Goal: Obtain resource: Download file/media

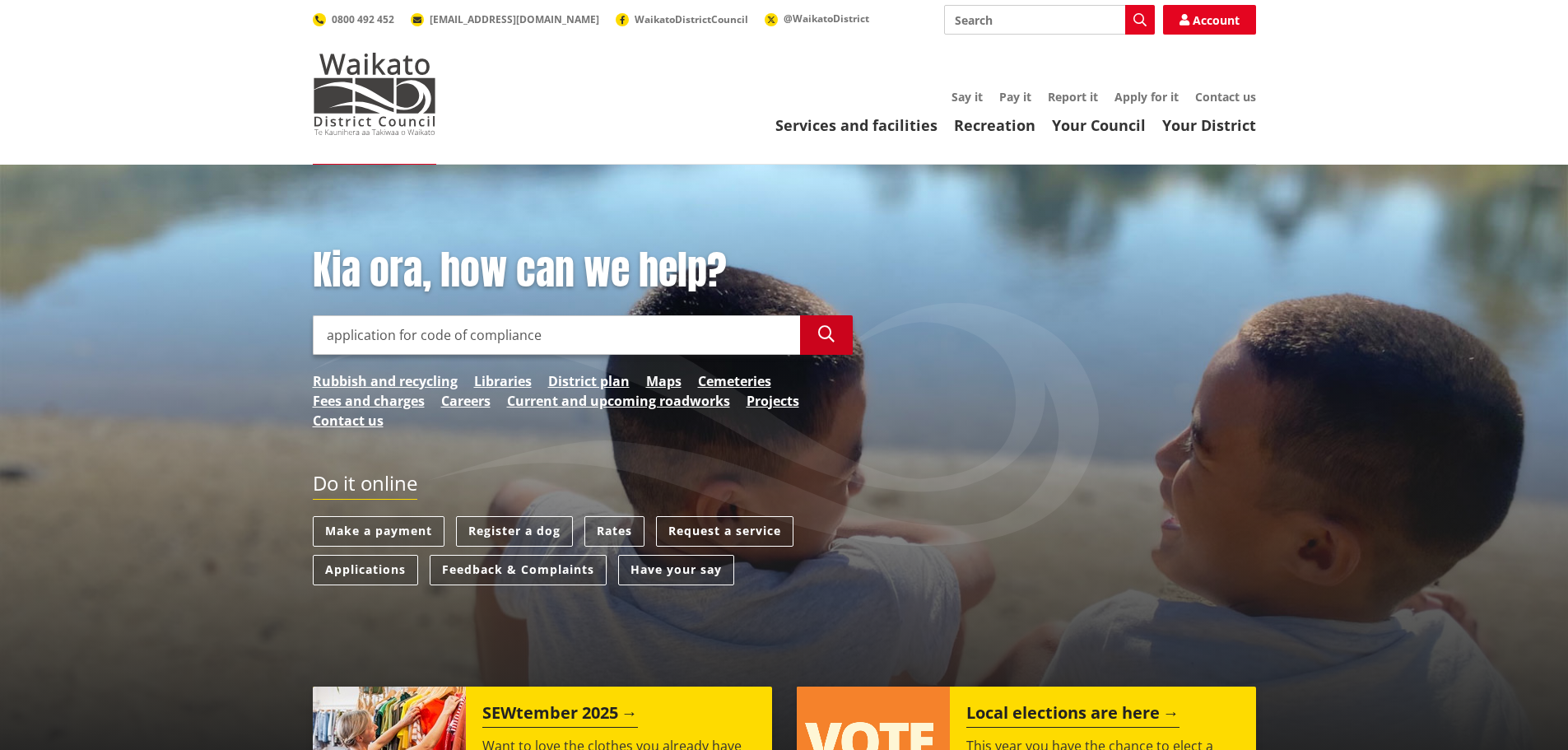
type input "application for code of compliance"
click at [829, 336] on icon "button" at bounding box center [826, 334] width 16 height 16
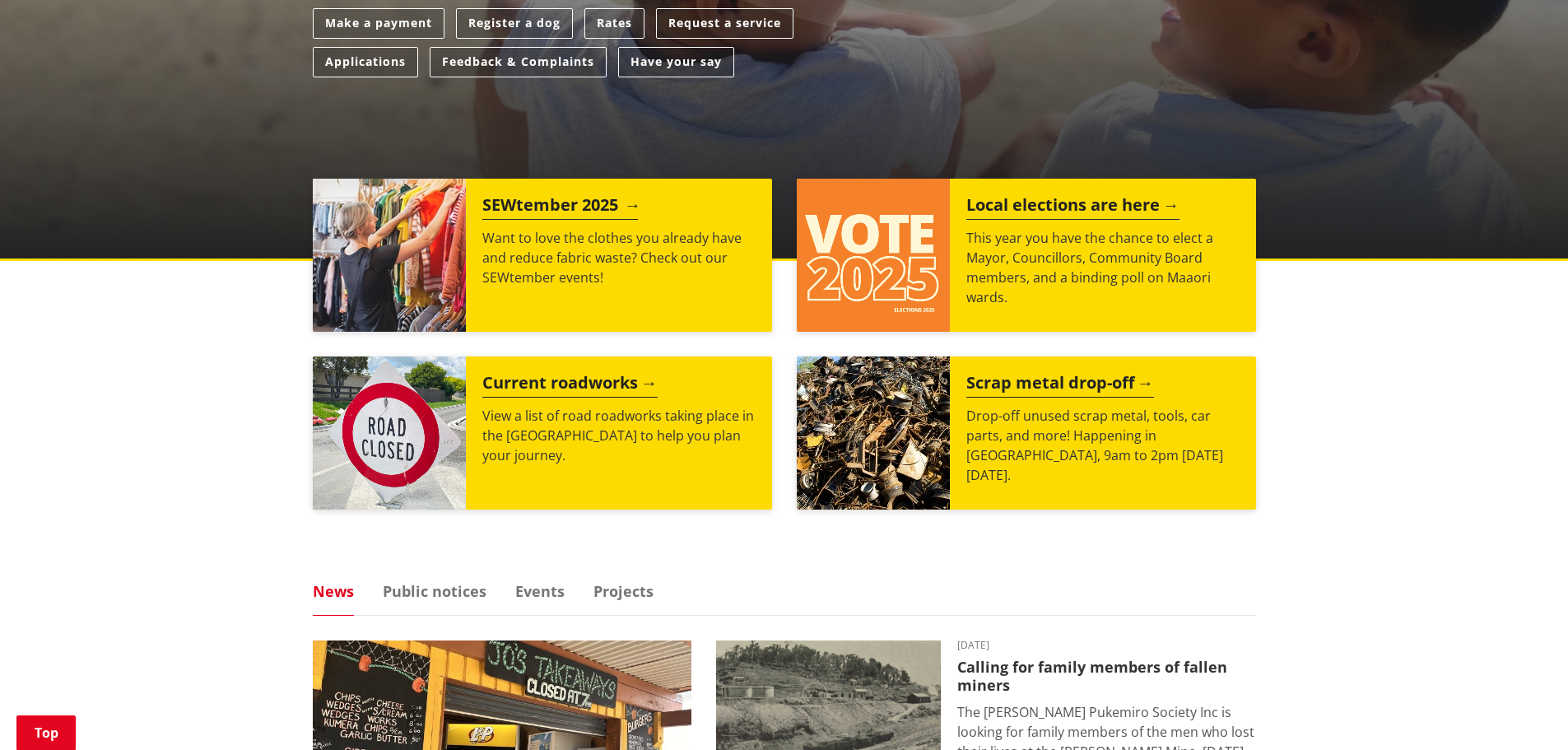
scroll to position [577, 0]
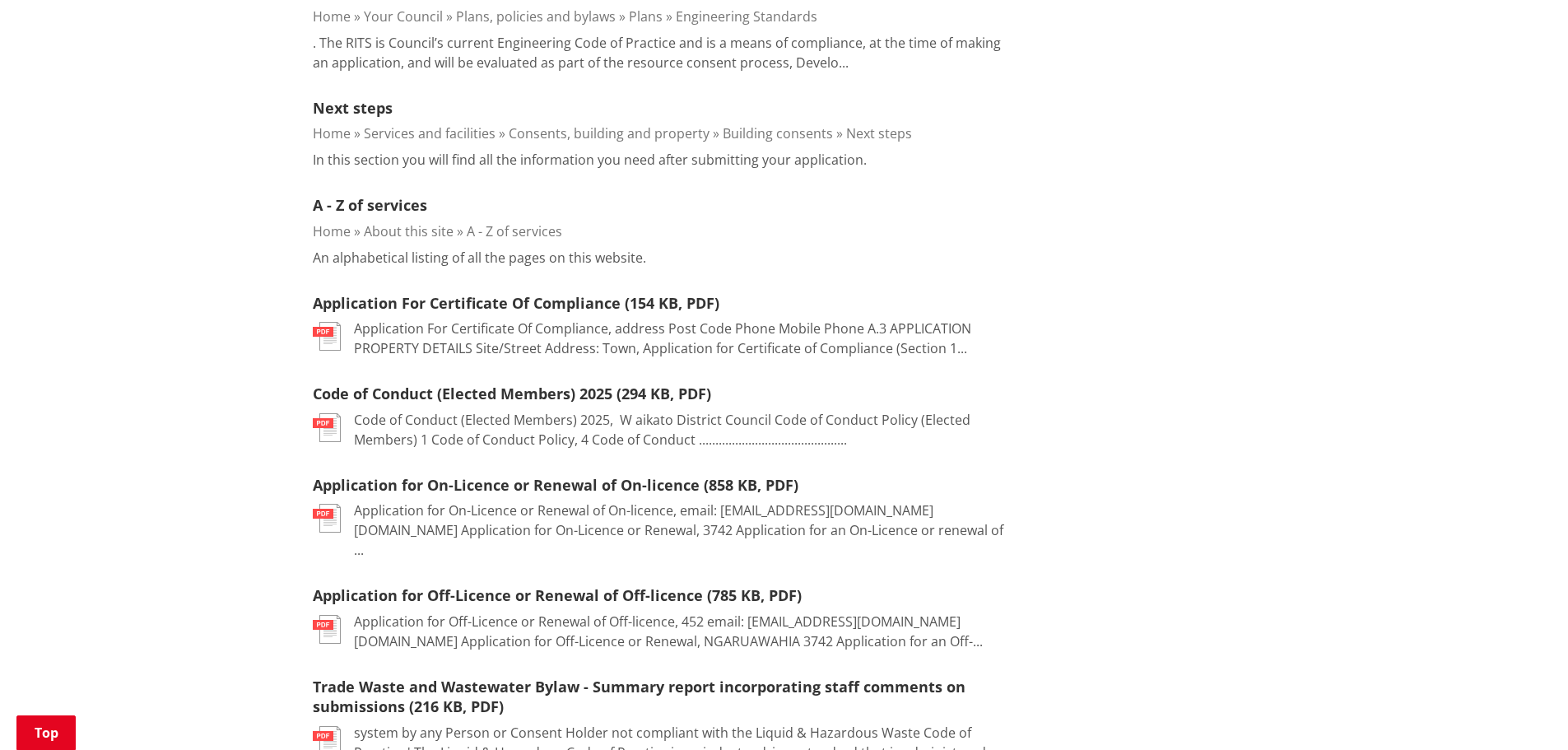
scroll to position [577, 0]
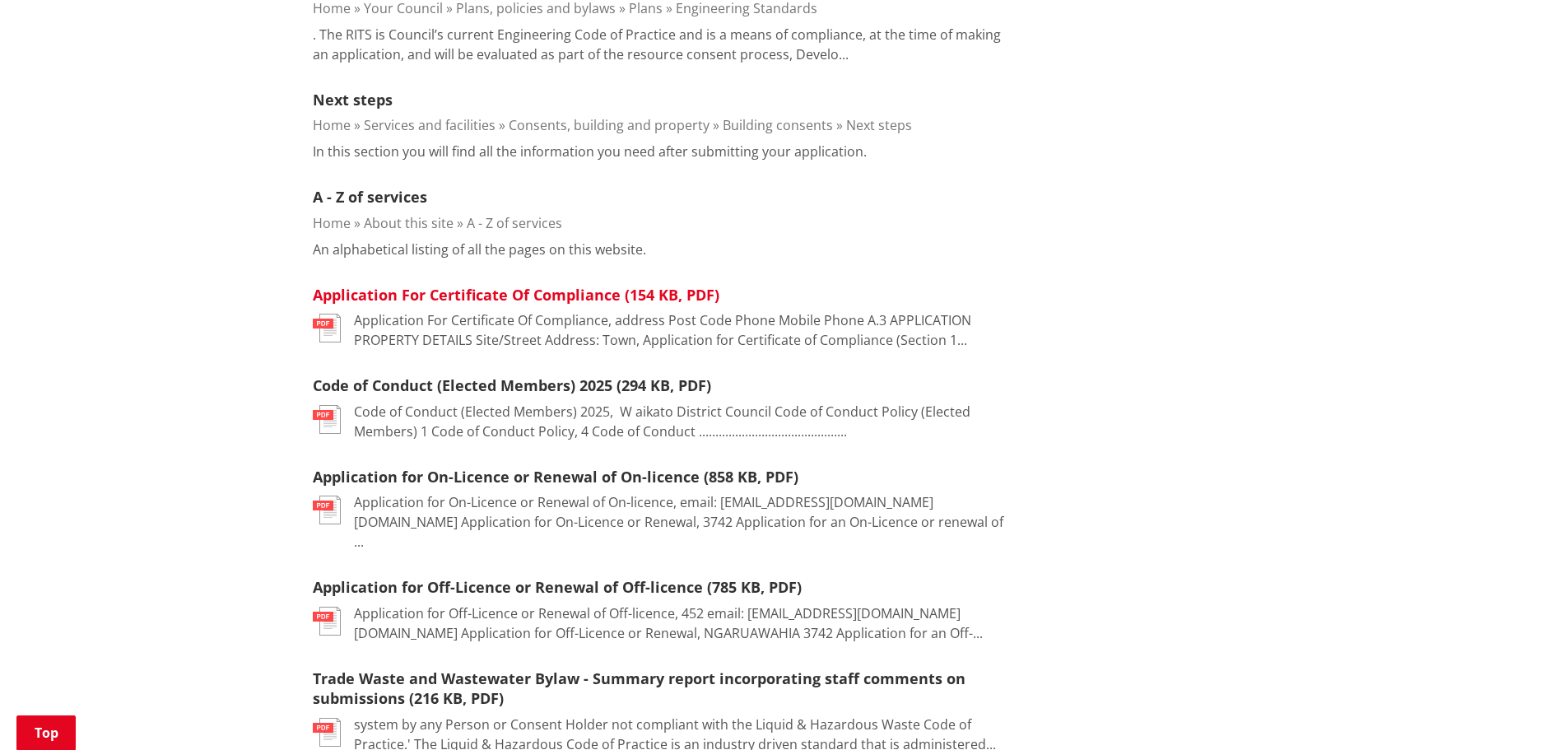
click at [558, 286] on link "Application For Certificate Of Compliance (154 KB, PDF)" at bounding box center [516, 295] width 407 height 20
